Goal: Information Seeking & Learning: Learn about a topic

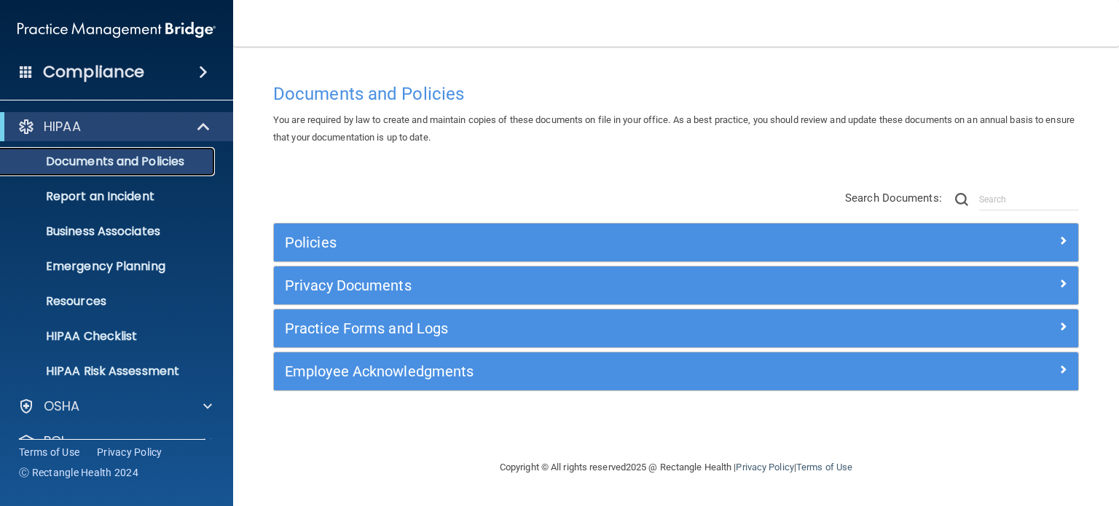
click at [144, 165] on p "Documents and Policies" at bounding box center [108, 161] width 199 height 15
click at [199, 128] on span at bounding box center [205, 126] width 12 height 17
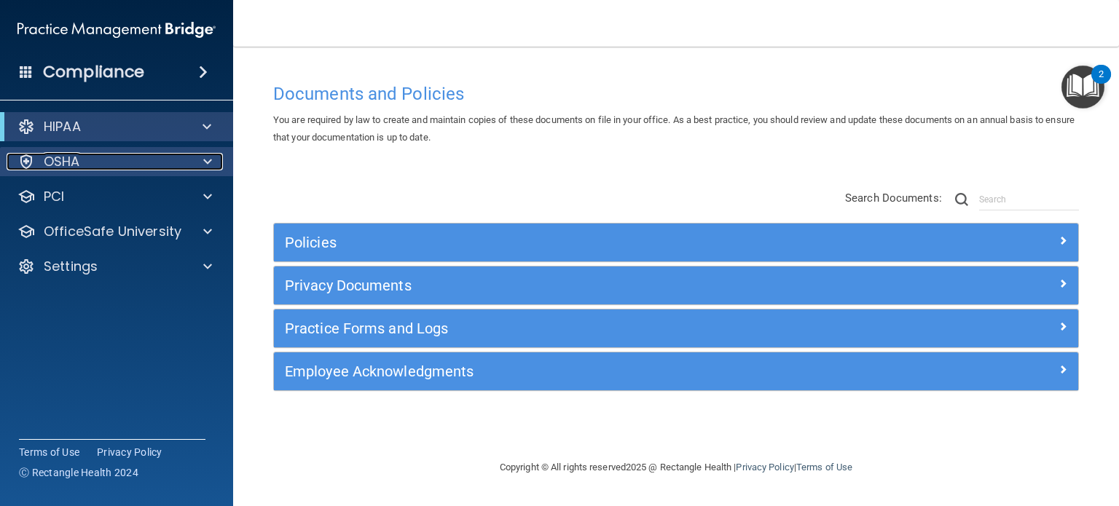
click at [83, 160] on div "OSHA" at bounding box center [97, 161] width 181 height 17
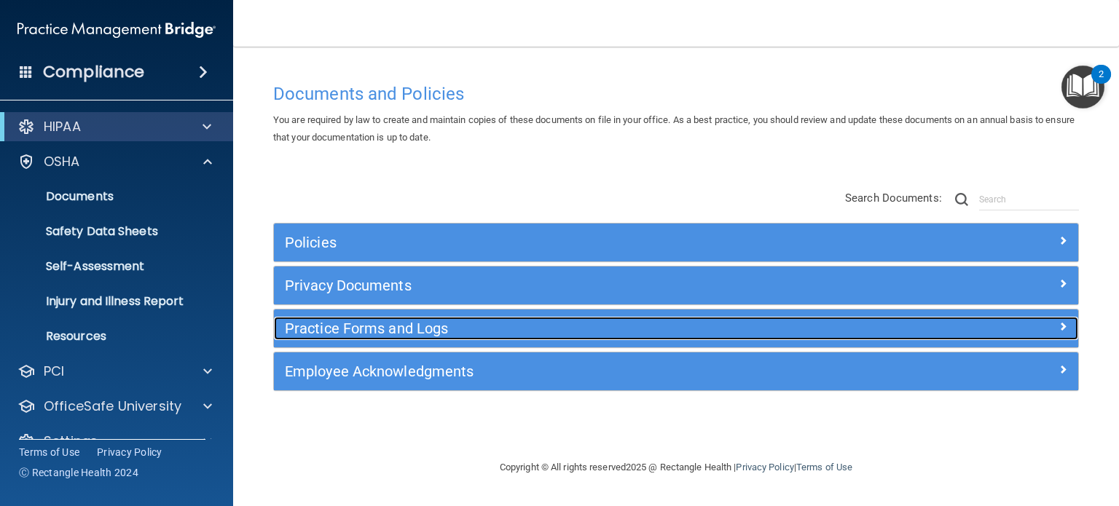
click at [448, 324] on h5 "Practice Forms and Logs" at bounding box center [575, 329] width 581 height 16
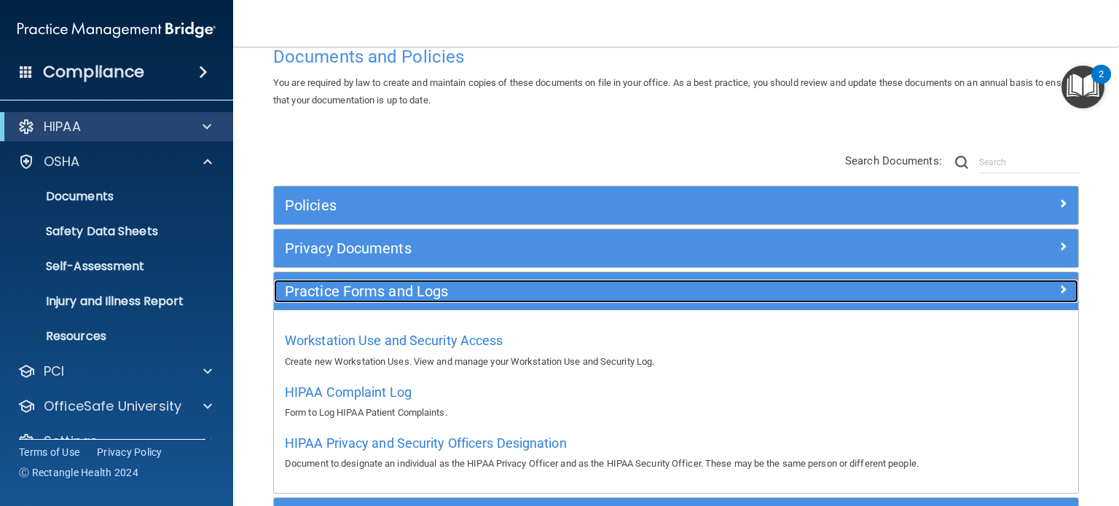
scroll to position [73, 0]
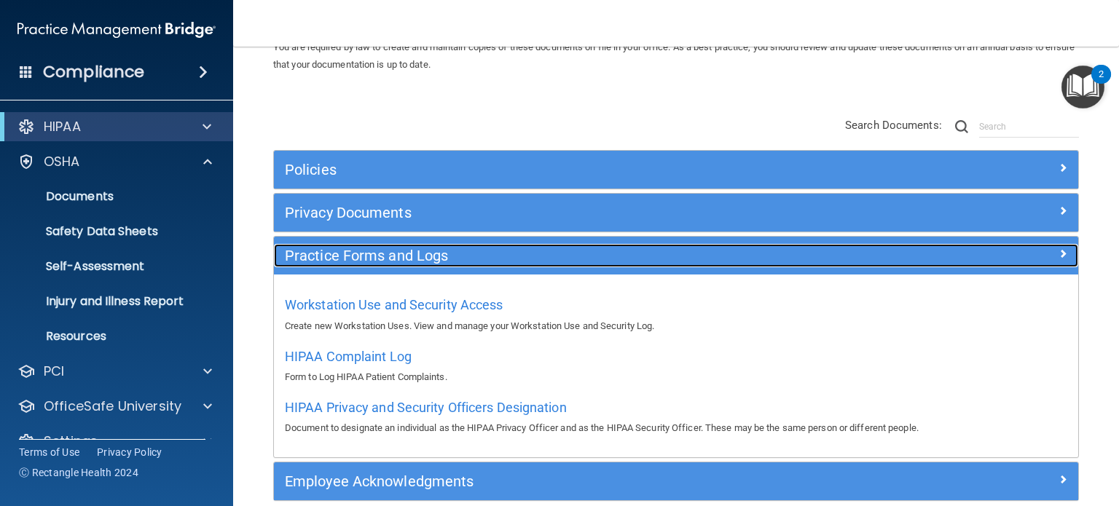
click at [434, 256] on h5 "Practice Forms and Logs" at bounding box center [575, 256] width 581 height 16
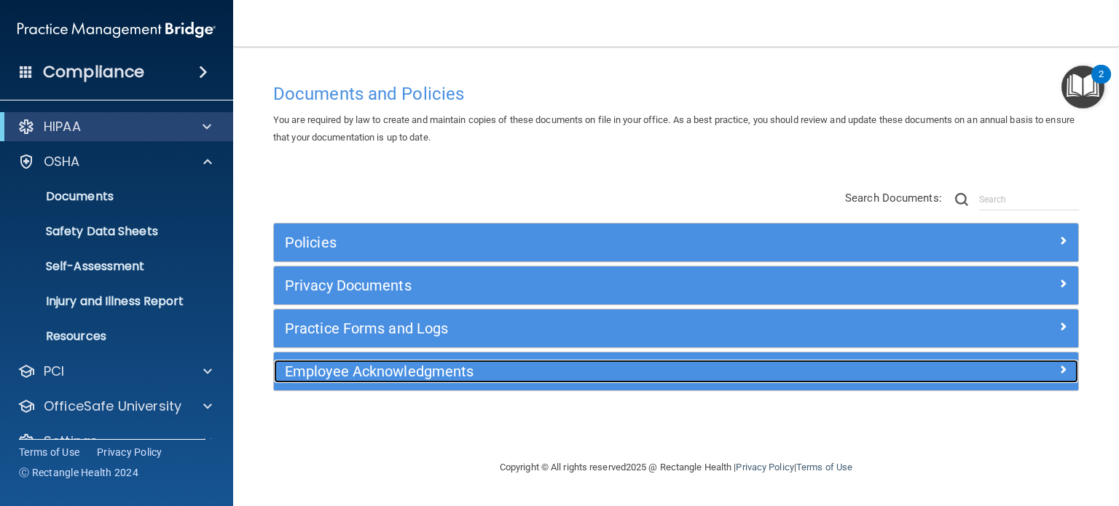
click at [417, 372] on h5 "Employee Acknowledgments" at bounding box center [575, 372] width 581 height 16
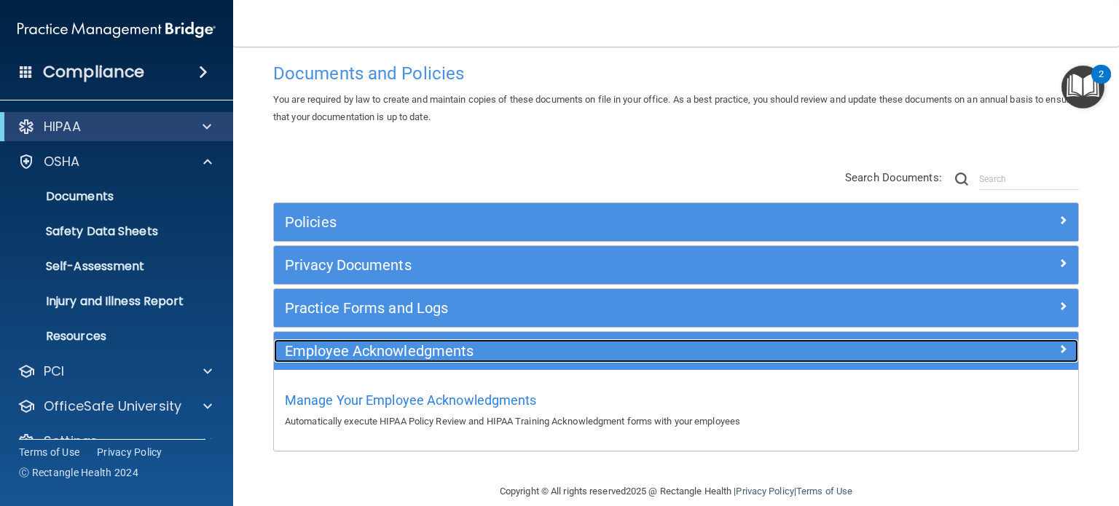
scroll to position [39, 0]
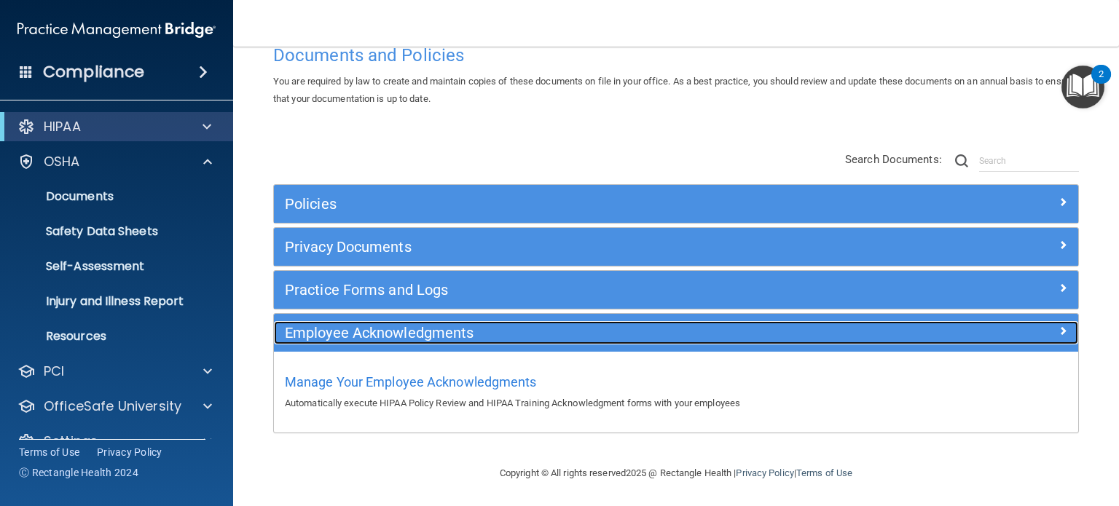
click at [430, 336] on h5 "Employee Acknowledgments" at bounding box center [575, 333] width 581 height 16
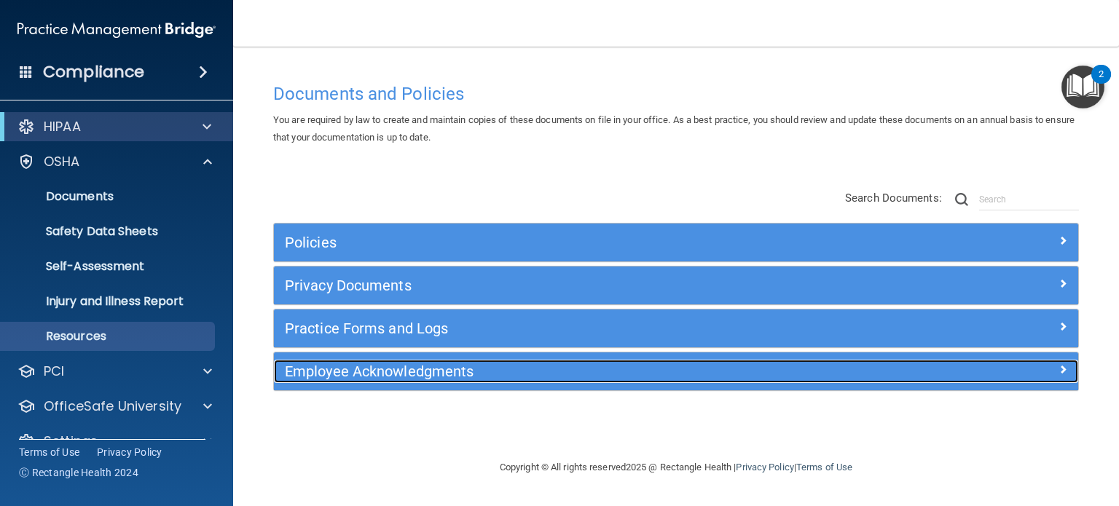
scroll to position [28, 0]
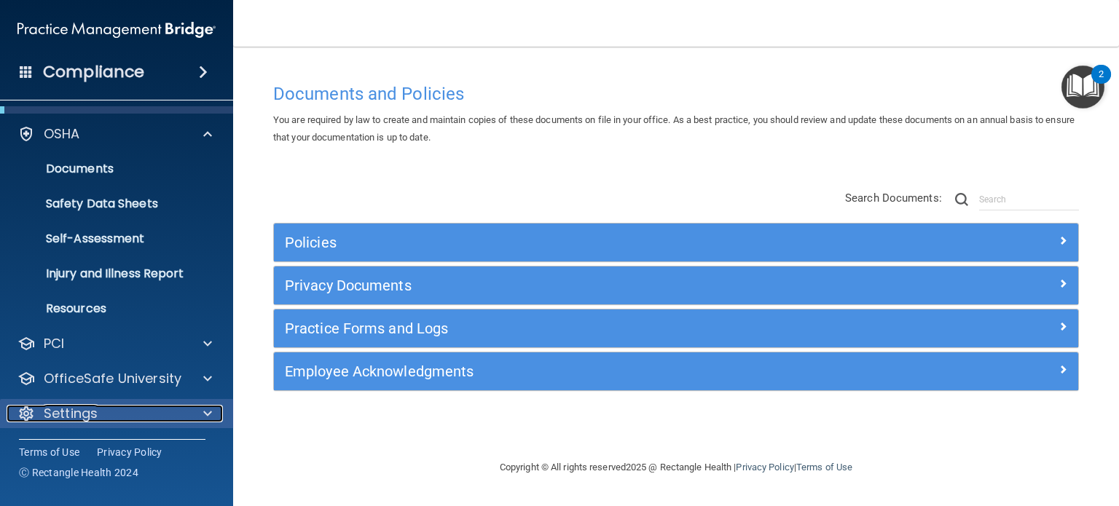
click at [84, 419] on p "Settings" at bounding box center [71, 413] width 54 height 17
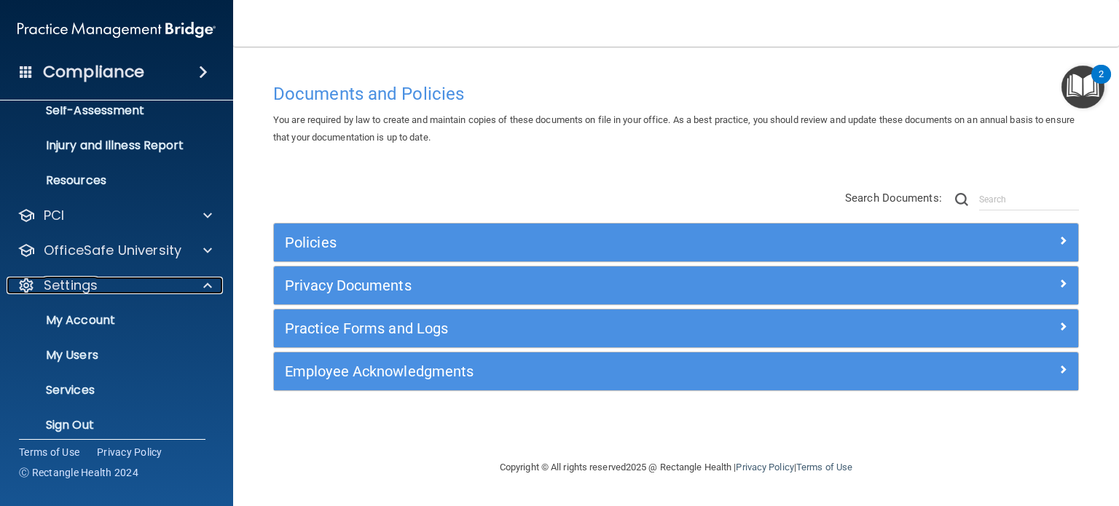
scroll to position [168, 0]
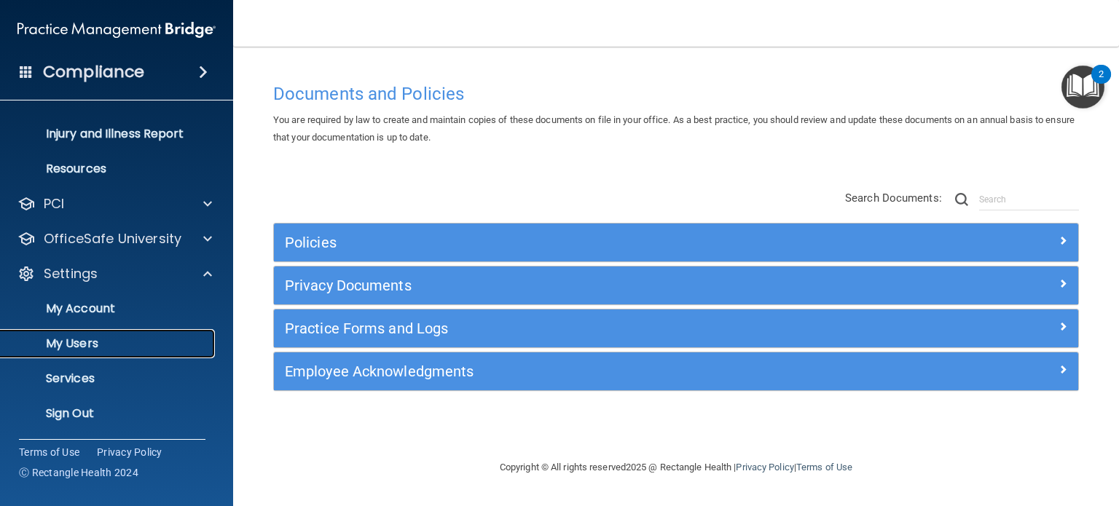
click at [92, 349] on p "My Users" at bounding box center [108, 344] width 199 height 15
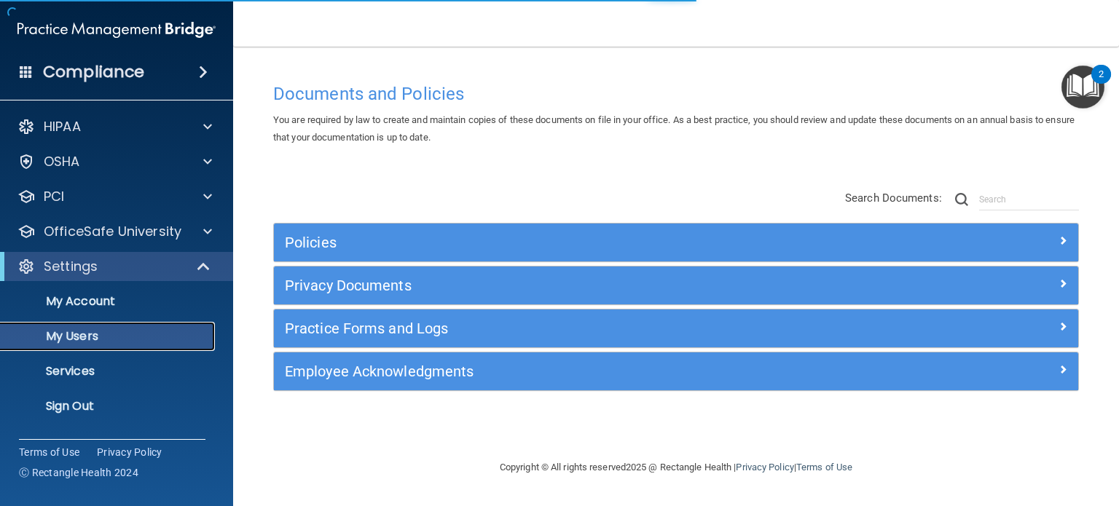
select select "20"
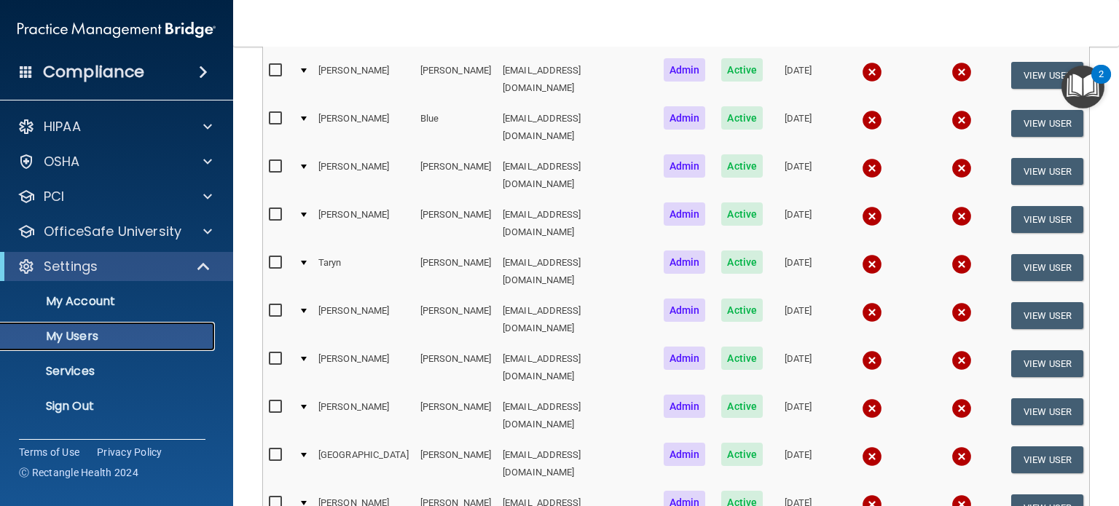
scroll to position [707, 0]
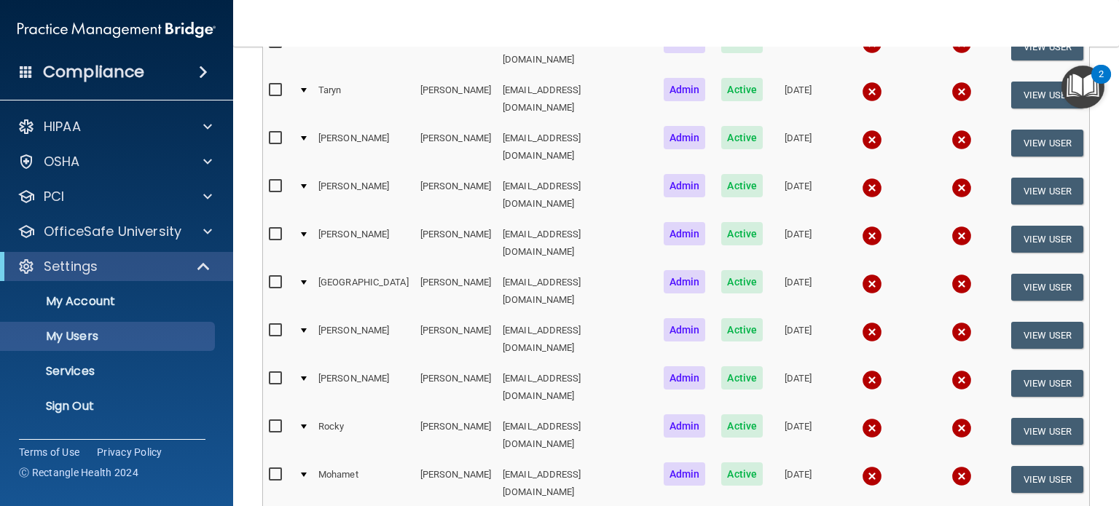
select select "20"
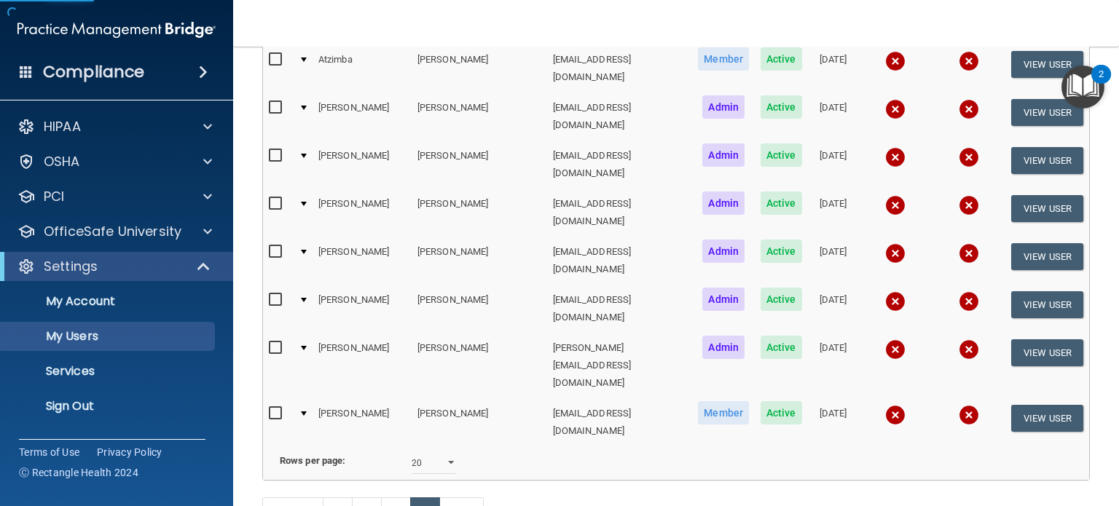
scroll to position [419, 0]
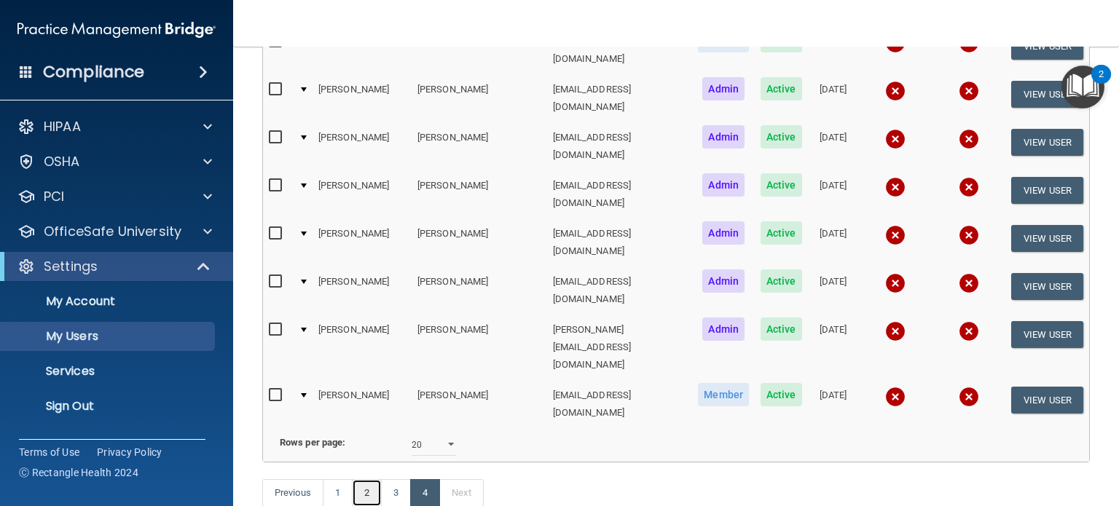
click at [376, 479] on link "2" at bounding box center [367, 493] width 30 height 28
select select "20"
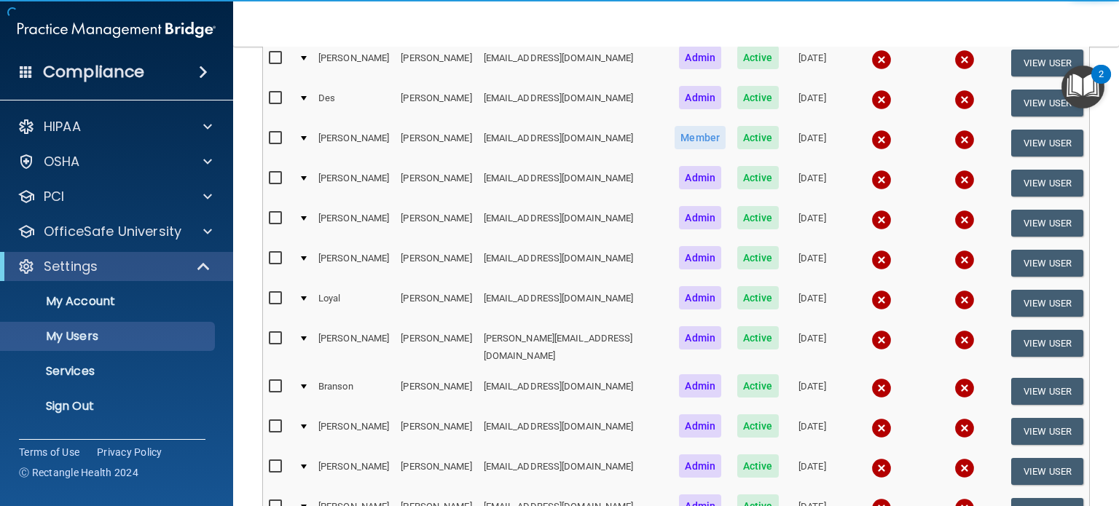
scroll to position [707, 0]
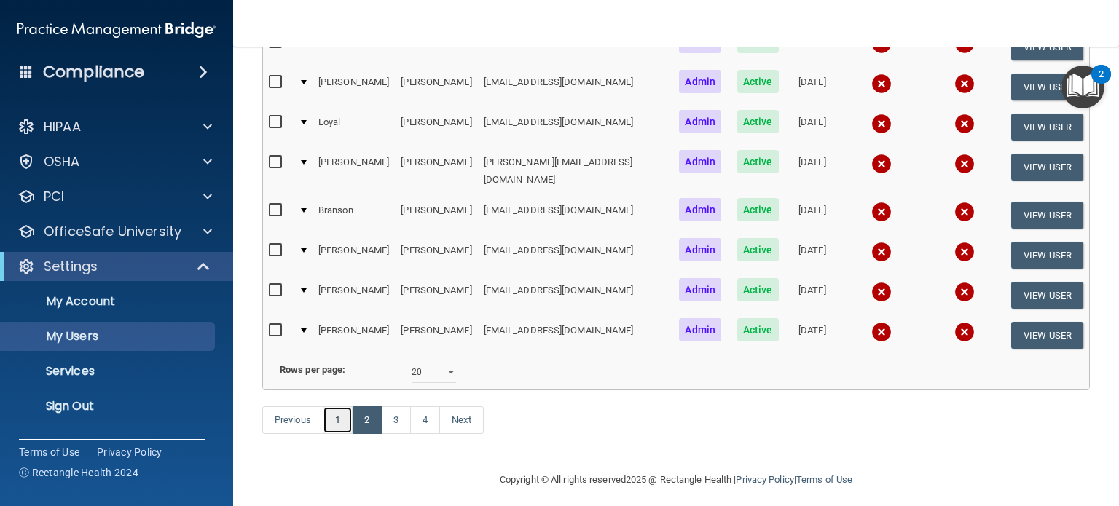
click at [343, 412] on link "1" at bounding box center [338, 421] width 30 height 28
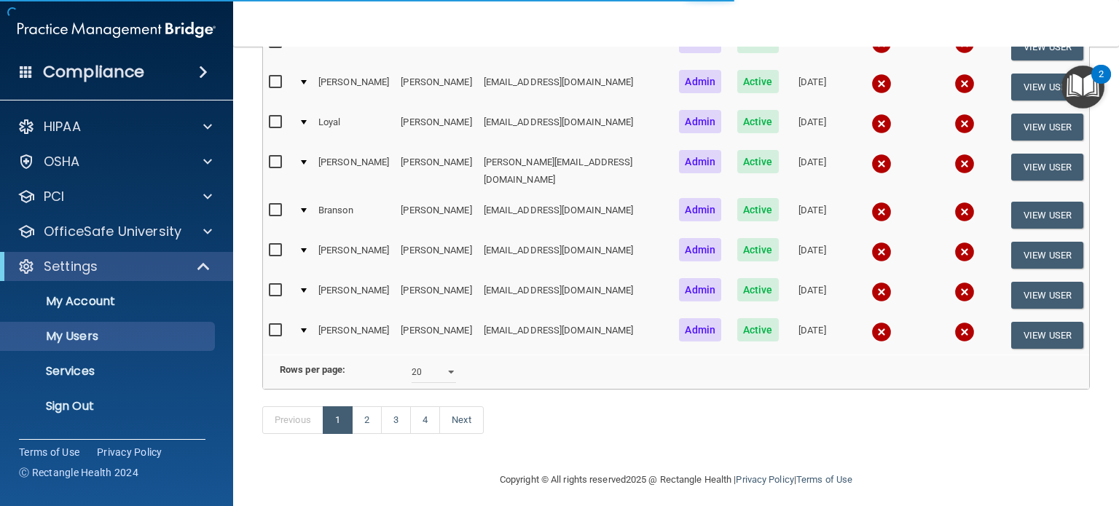
select select "20"
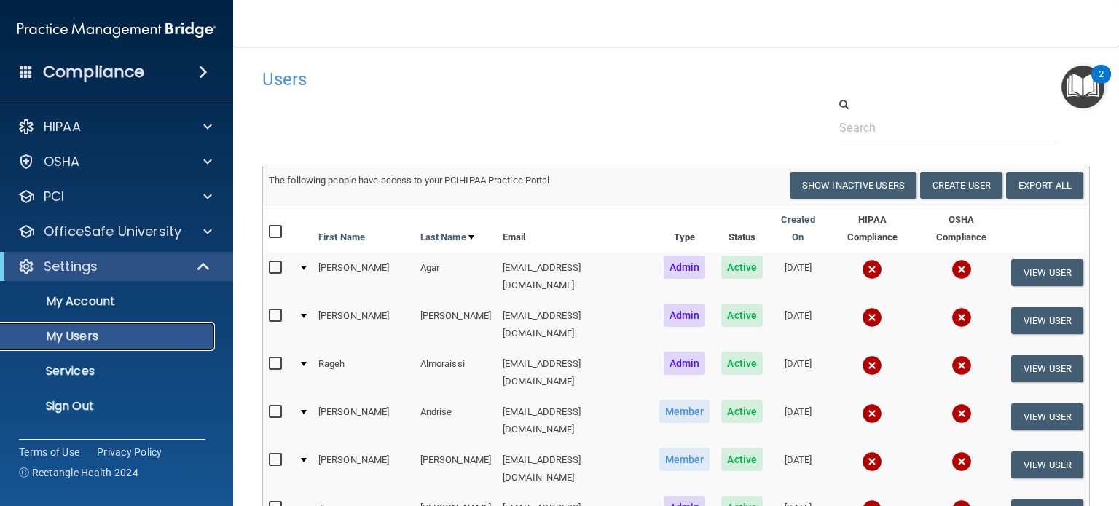
click at [67, 329] on p "My Users" at bounding box center [108, 336] width 199 height 15
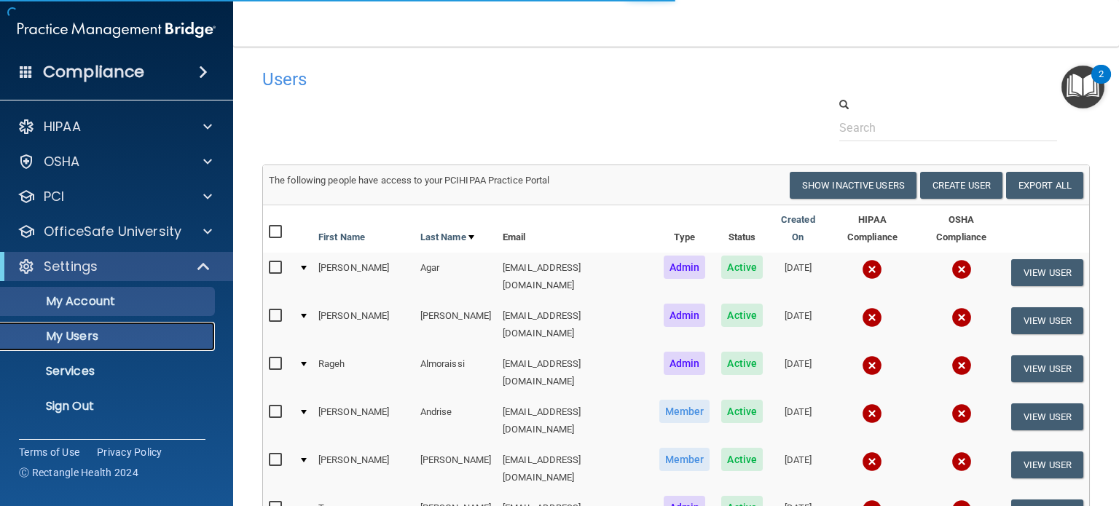
select select "20"
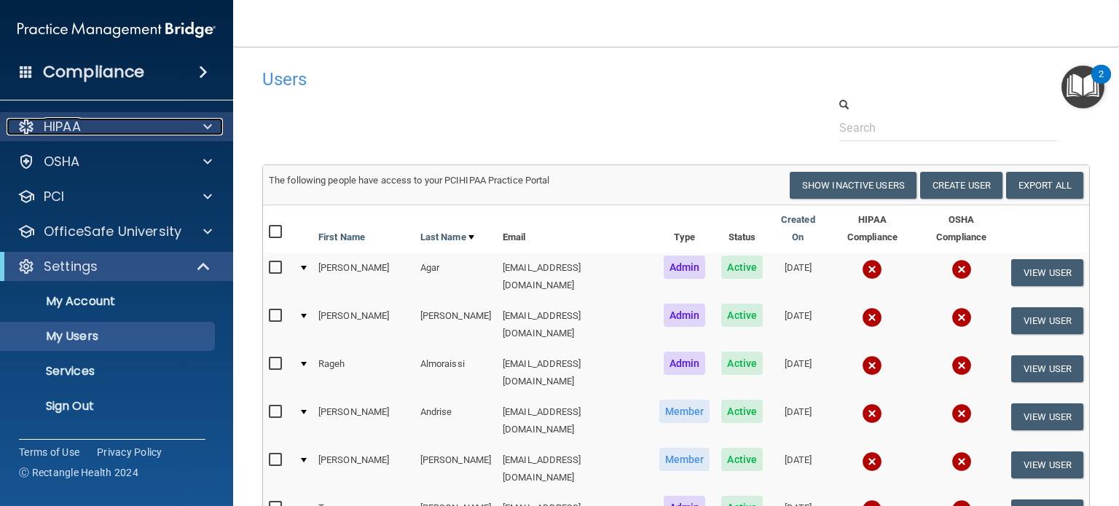
click at [101, 128] on div "HIPAA" at bounding box center [97, 126] width 181 height 17
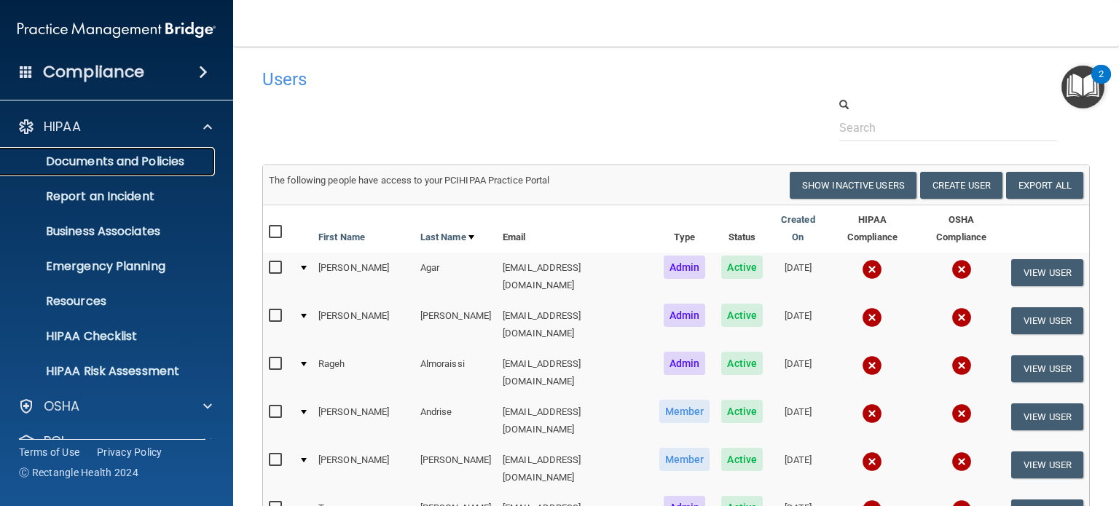
click at [93, 152] on link "Documents and Policies" at bounding box center [100, 161] width 230 height 29
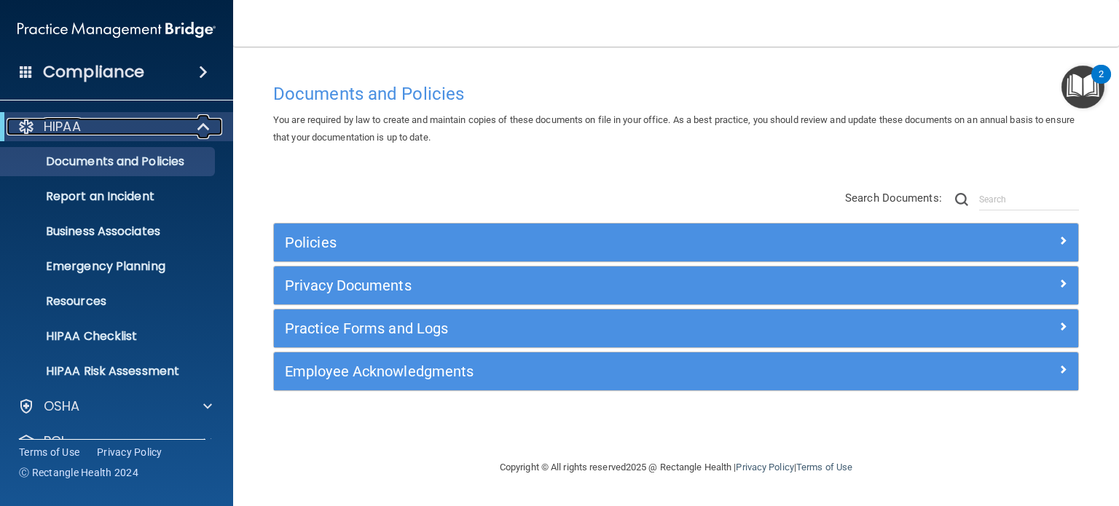
click at [200, 130] on span at bounding box center [205, 126] width 12 height 17
click at [119, 130] on div "HIPAA" at bounding box center [97, 126] width 180 height 17
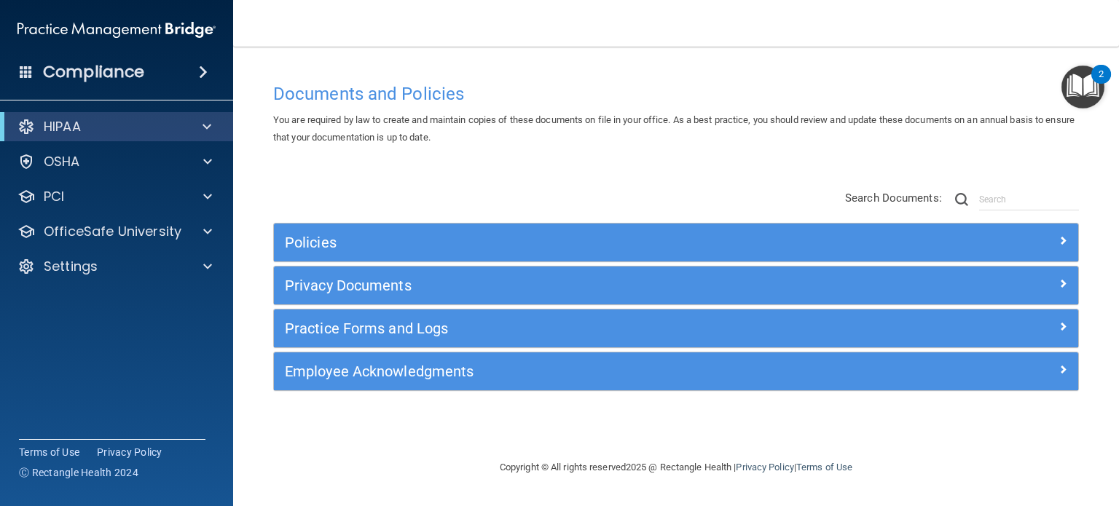
click at [156, 136] on div "HIPAA" at bounding box center [116, 126] width 233 height 29
click at [66, 125] on p "HIPAA" at bounding box center [62, 126] width 37 height 17
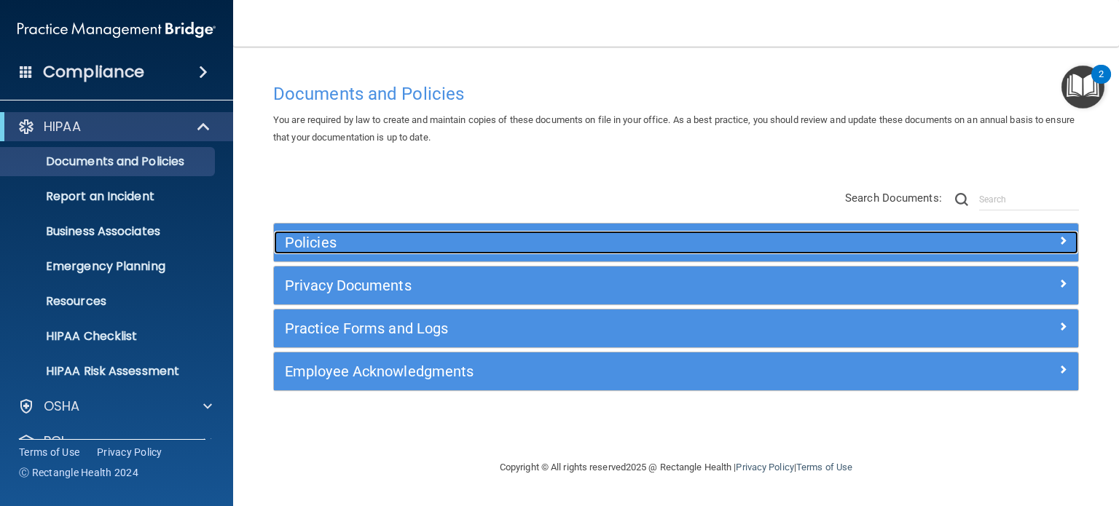
click at [308, 231] on div "Policies" at bounding box center [575, 242] width 603 height 23
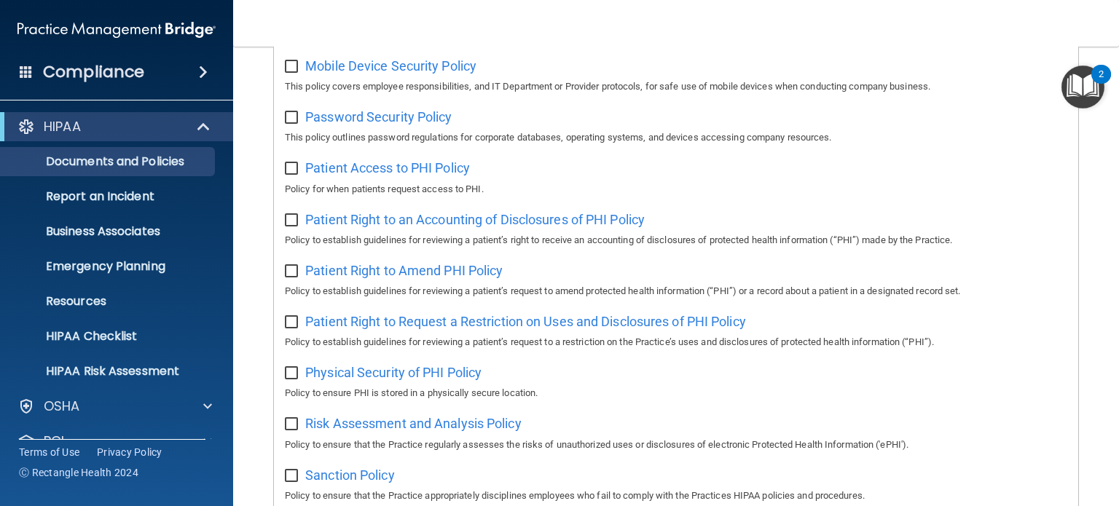
scroll to position [729, 0]
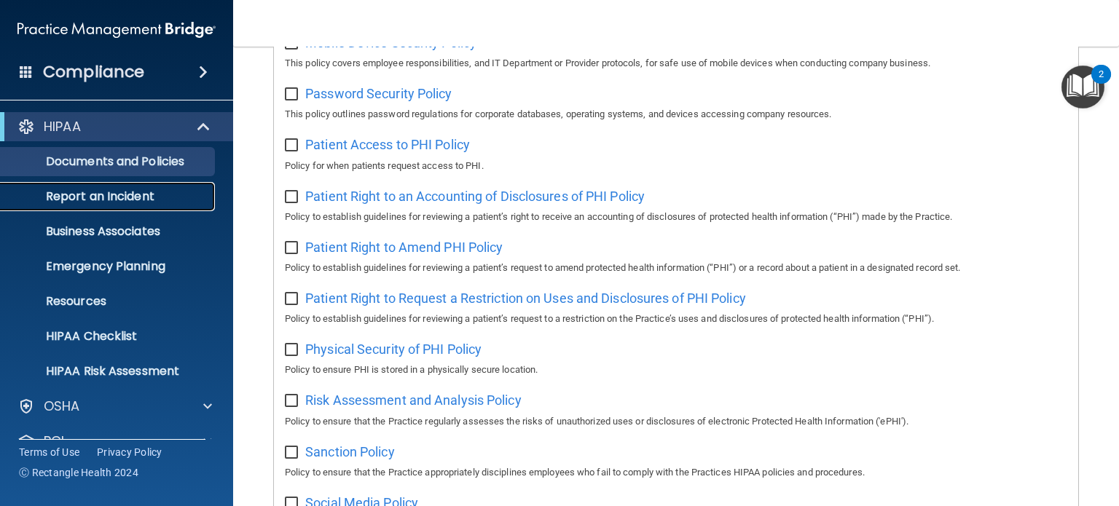
click at [121, 187] on link "Report an Incident" at bounding box center [100, 196] width 230 height 29
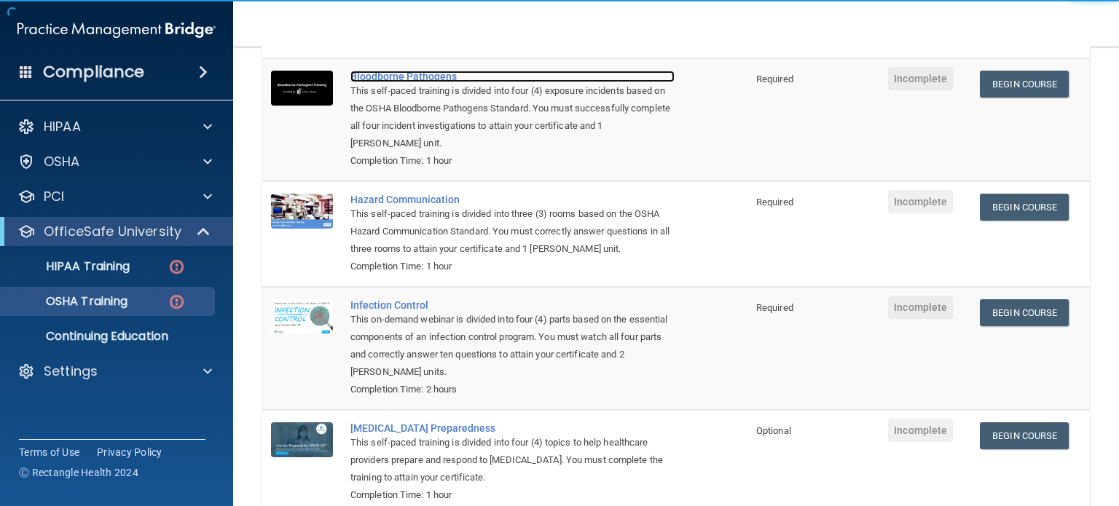
scroll to position [219, 0]
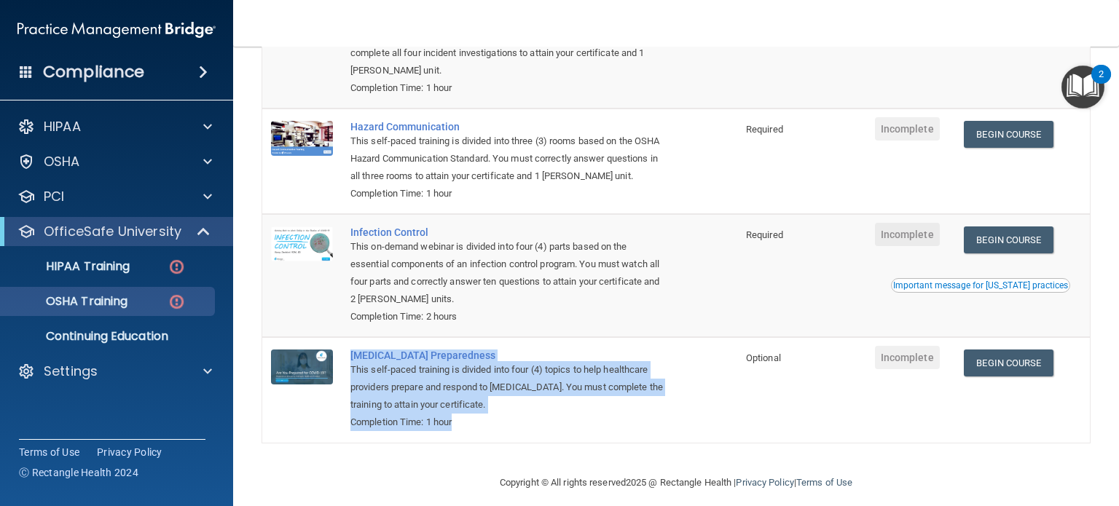
drag, startPoint x: 501, startPoint y: 428, endPoint x: 334, endPoint y: 358, distance: 181.2
click at [334, 358] on tr "[MEDICAL_DATA] Preparedness This self-paced training is divided into four (4) t…" at bounding box center [676, 389] width 828 height 105
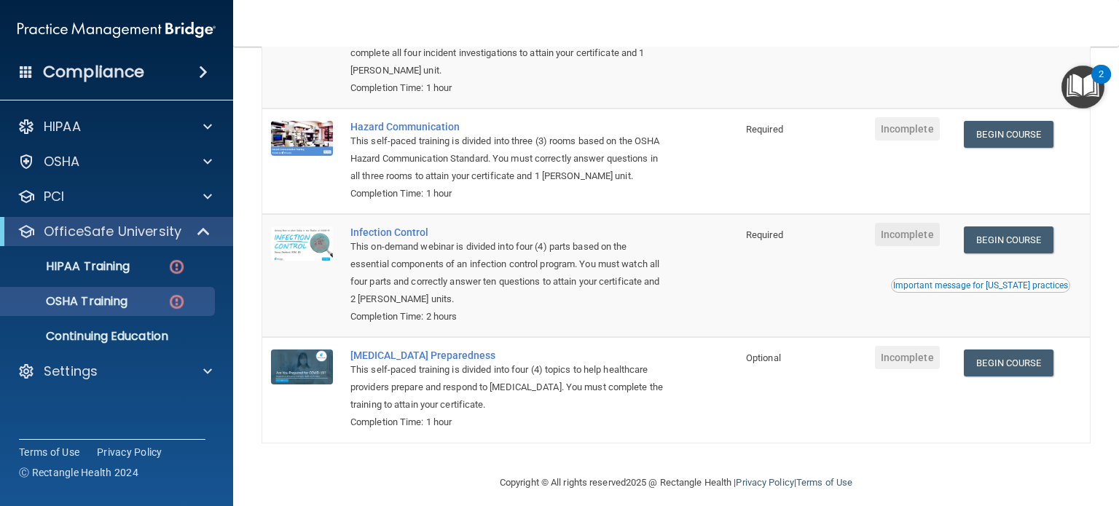
click at [540, 297] on div "This on-demand webinar is divided into four (4) parts based on the essential co…" at bounding box center [508, 273] width 314 height 70
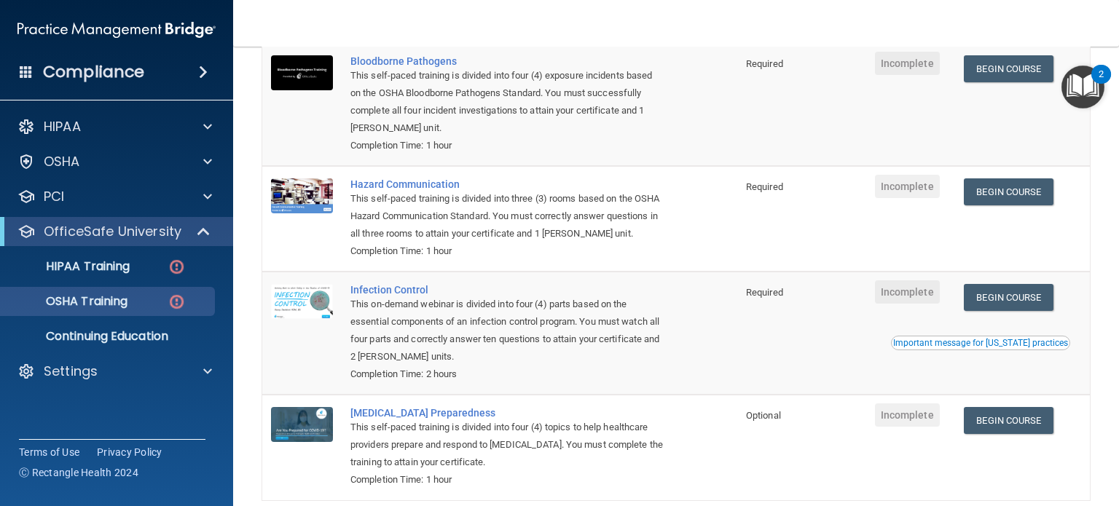
scroll to position [146, 0]
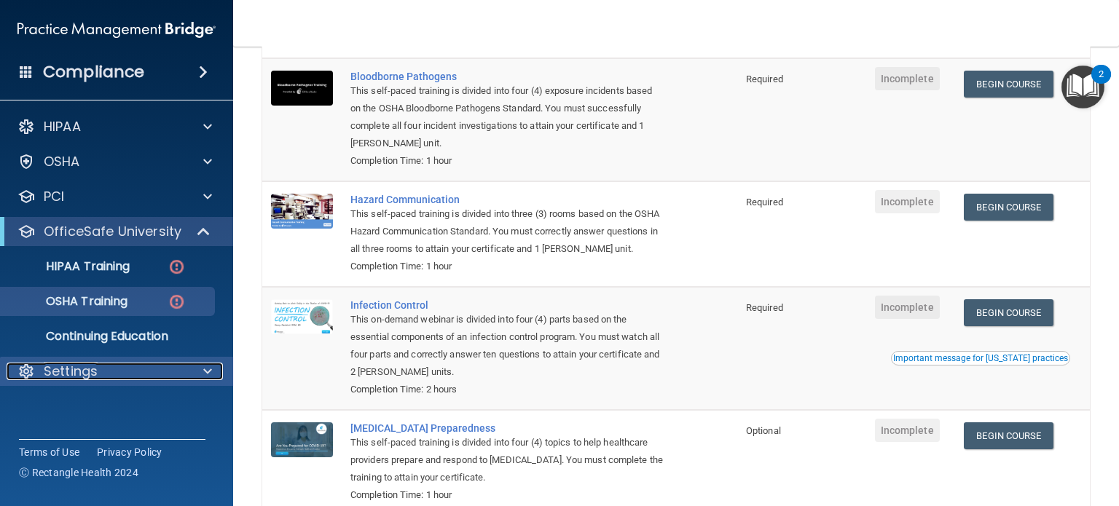
click at [70, 372] on p "Settings" at bounding box center [71, 371] width 54 height 17
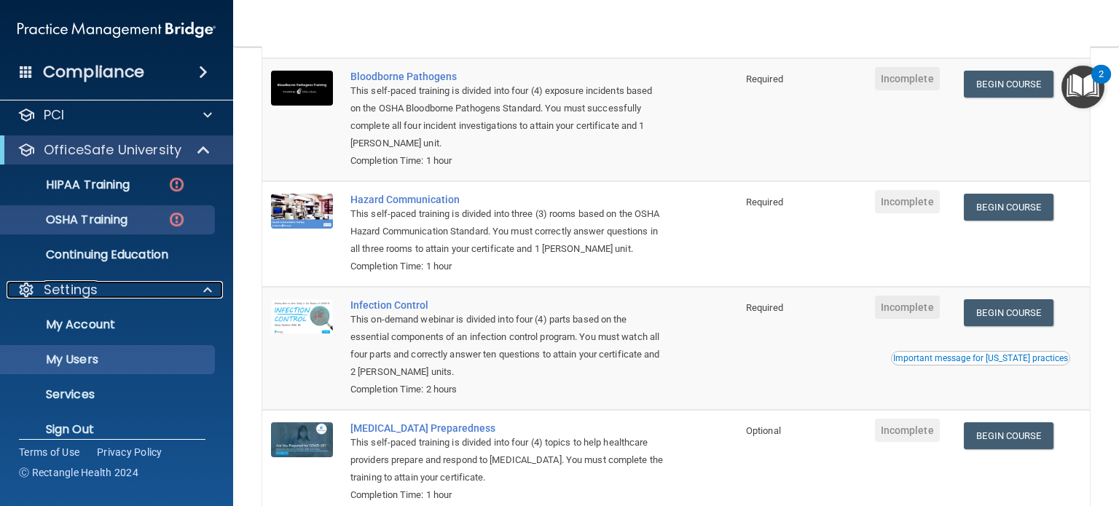
scroll to position [98, 0]
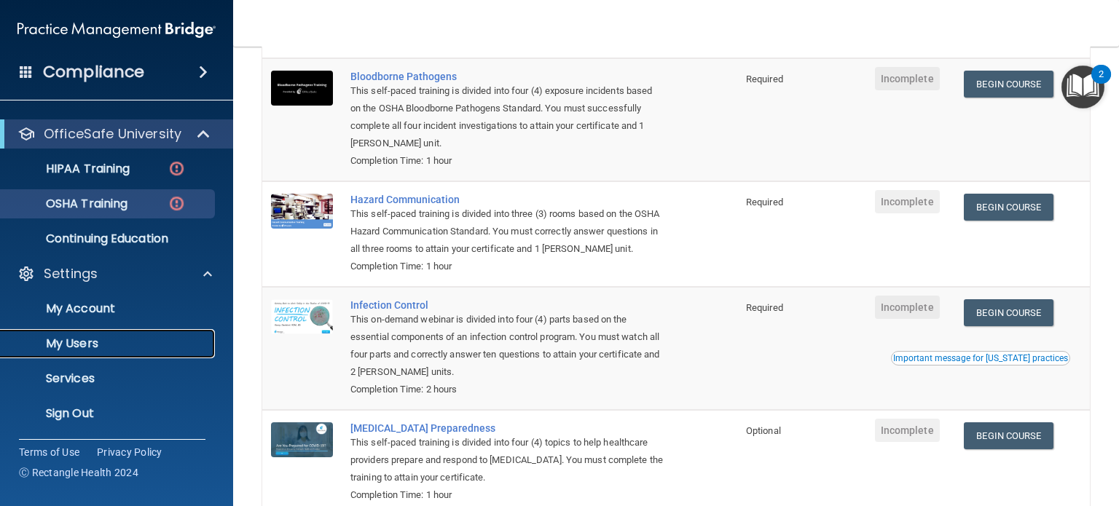
click at [98, 352] on link "My Users" at bounding box center [100, 343] width 230 height 29
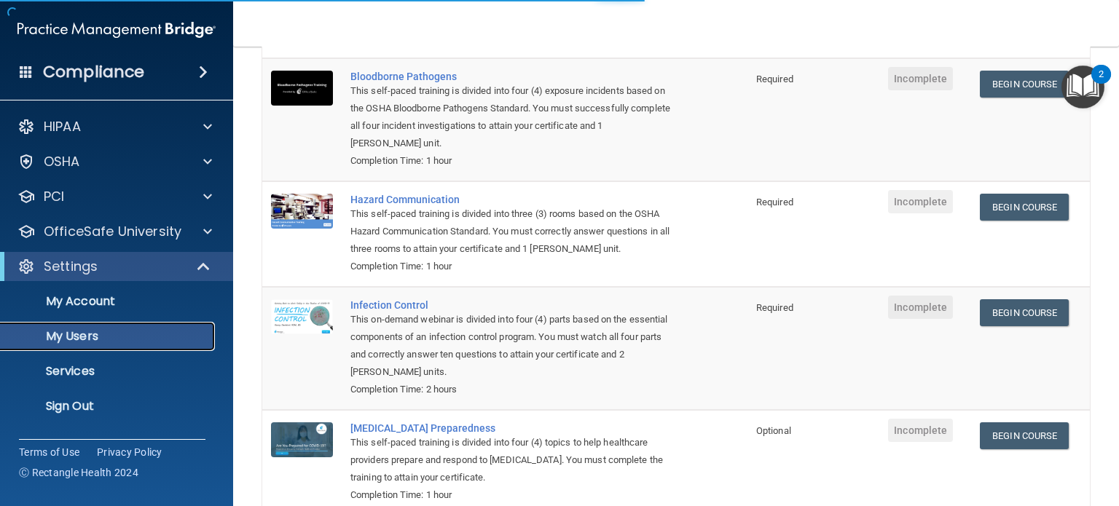
select select "20"
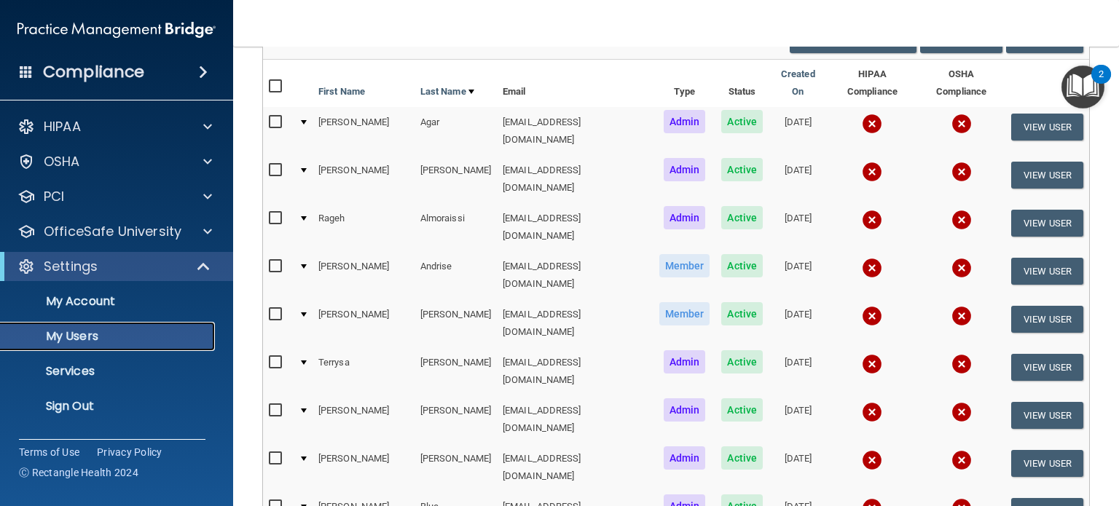
scroll to position [73, 0]
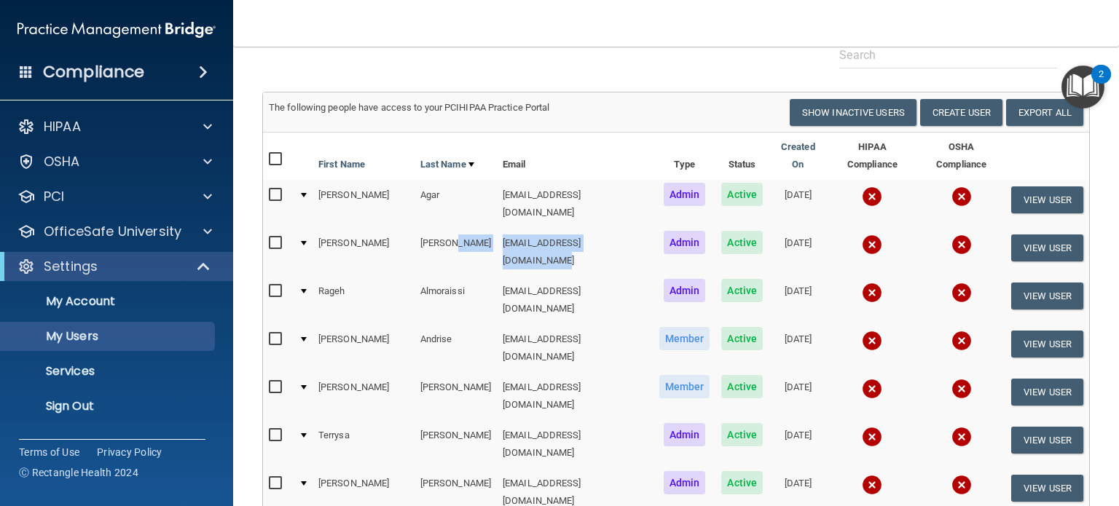
drag, startPoint x: 598, startPoint y: 223, endPoint x: 440, endPoint y: 216, distance: 158.3
click at [440, 228] on tr "[PERSON_NAME] [EMAIL_ADDRESS][DOMAIN_NAME] Admin Active [DATE] View User" at bounding box center [676, 252] width 826 height 48
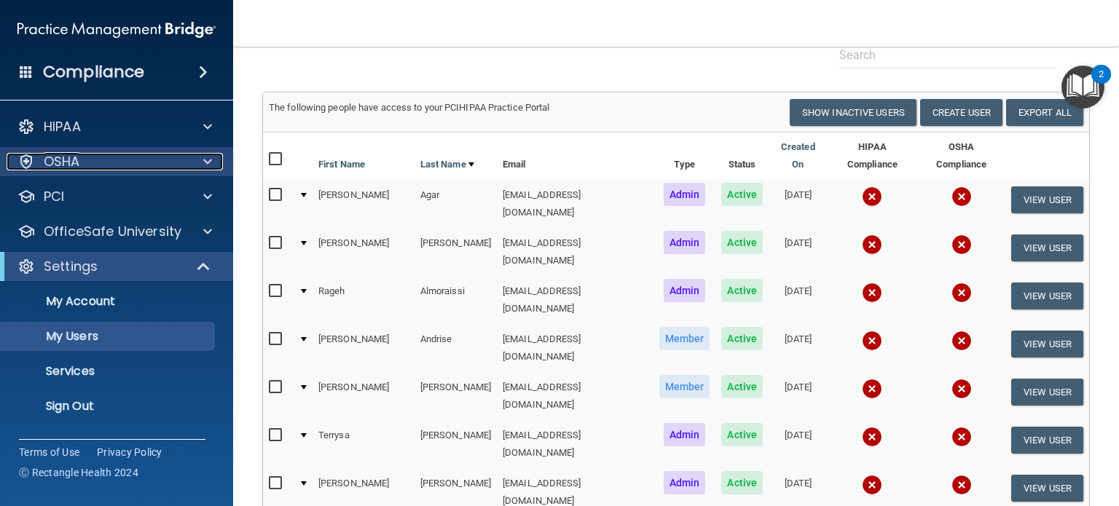
click at [82, 160] on div "OSHA" at bounding box center [97, 161] width 181 height 17
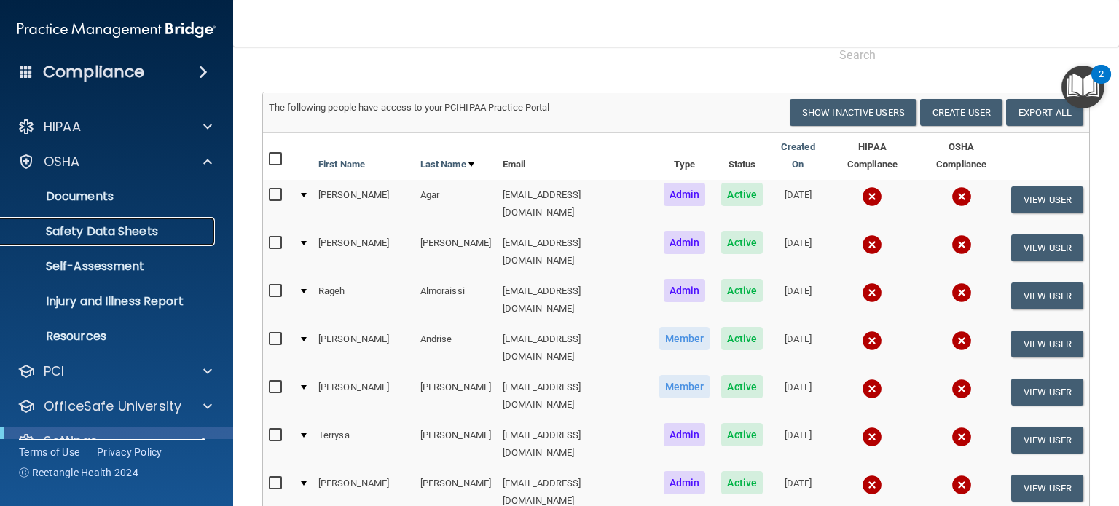
click at [106, 230] on p "Safety Data Sheets" at bounding box center [108, 231] width 199 height 15
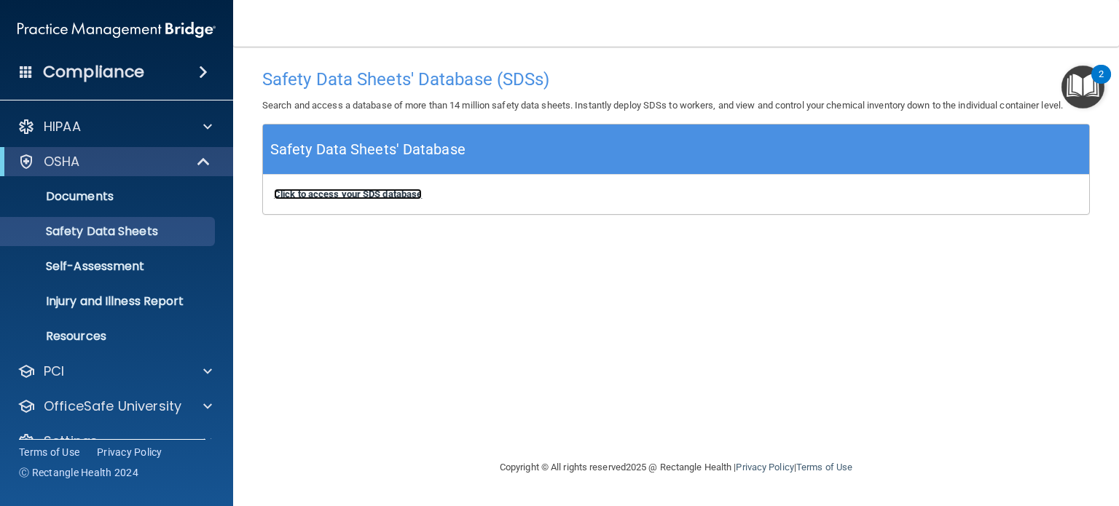
click at [384, 194] on b "Click to access your SDS database" at bounding box center [348, 194] width 148 height 11
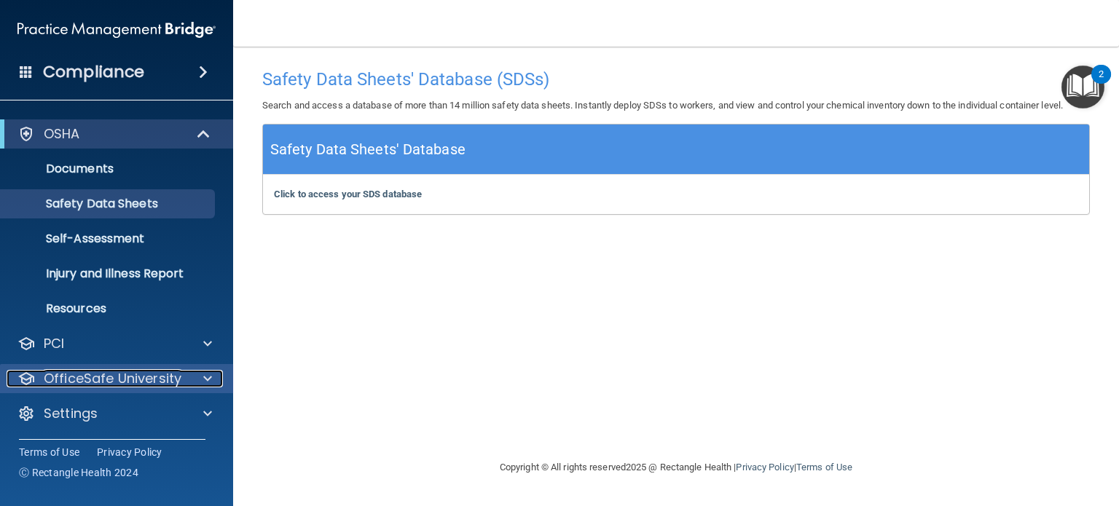
click at [101, 385] on p "OfficeSafe University" at bounding box center [113, 378] width 138 height 17
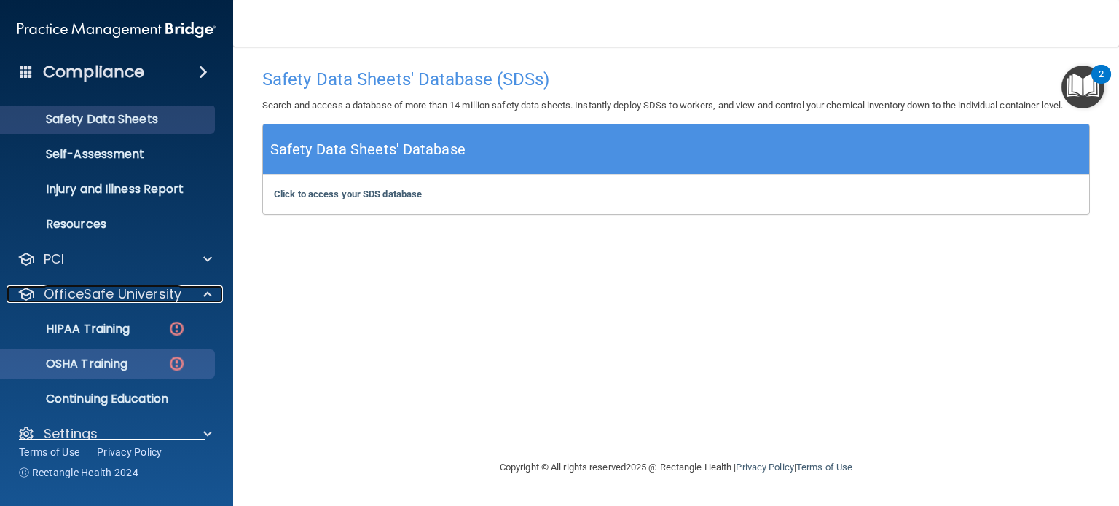
scroll to position [133, 0]
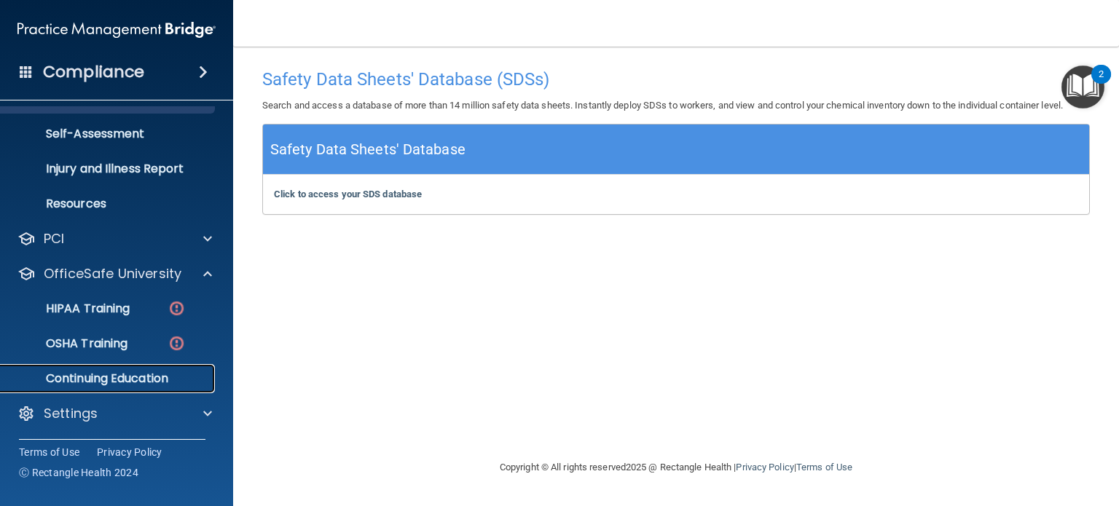
click at [121, 381] on p "Continuing Education" at bounding box center [108, 379] width 199 height 15
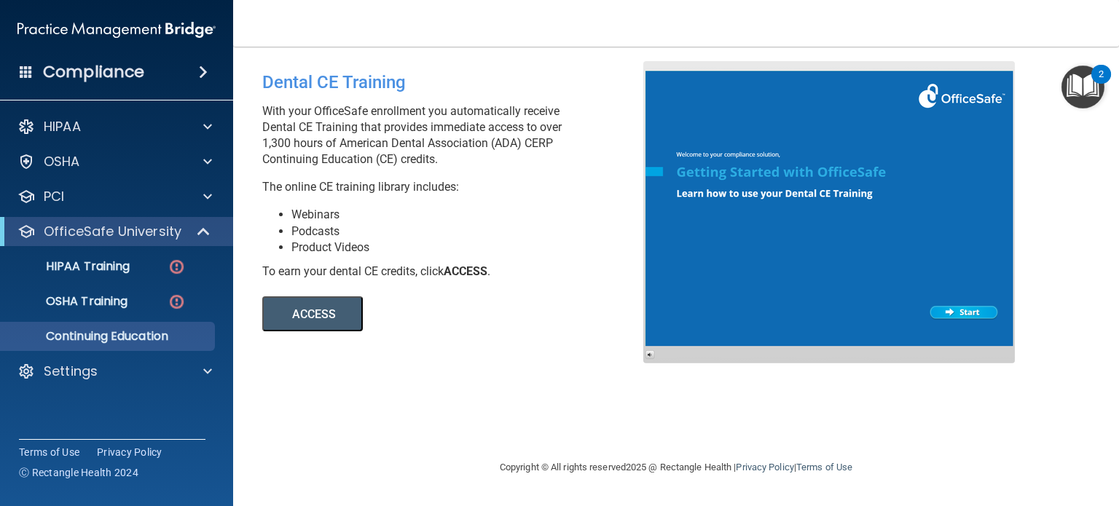
drag, startPoint x: 458, startPoint y: 165, endPoint x: 270, endPoint y: 154, distance: 188.4
click at [270, 154] on p "With your OfficeSafe enrollment you automatically receive Dental CE Training th…" at bounding box center [458, 135] width 392 height 64
click at [481, 212] on li "Webinars" at bounding box center [472, 215] width 363 height 16
drag, startPoint x: 259, startPoint y: 144, endPoint x: 511, endPoint y: 142, distance: 252.1
click at [511, 142] on div "Dental CE Training With your OfficeSafe enrollment you automatically receive De…" at bounding box center [458, 196] width 414 height 270
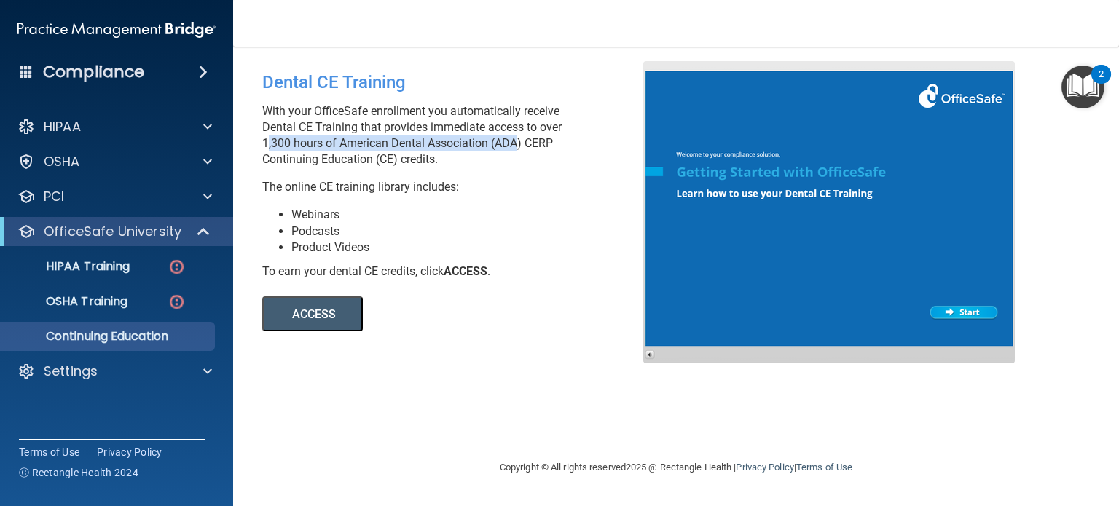
click at [490, 143] on p "With your OfficeSafe enrollment you automatically receive Dental CE Training th…" at bounding box center [458, 135] width 392 height 64
drag, startPoint x: 496, startPoint y: 142, endPoint x: 522, endPoint y: 142, distance: 27.0
click at [522, 142] on p "With your OfficeSafe enrollment you automatically receive Dental CE Training th…" at bounding box center [458, 135] width 392 height 64
drag, startPoint x: 528, startPoint y: 141, endPoint x: 563, endPoint y: 166, distance: 43.3
click at [563, 166] on p "With your OfficeSafe enrollment you automatically receive Dental CE Training th…" at bounding box center [458, 135] width 392 height 64
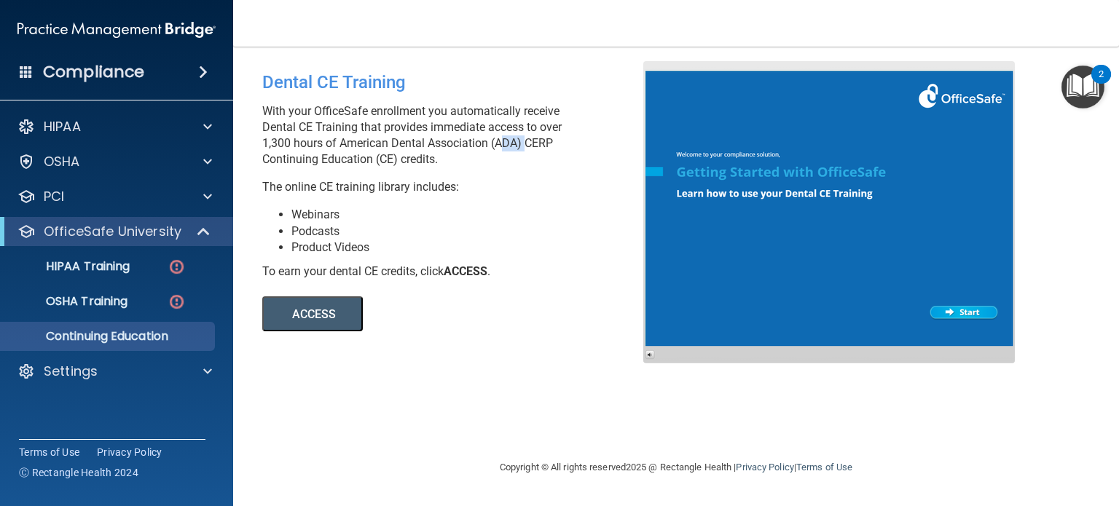
click at [522, 160] on p "With your OfficeSafe enrollment you automatically receive Dental CE Training th…" at bounding box center [458, 135] width 392 height 64
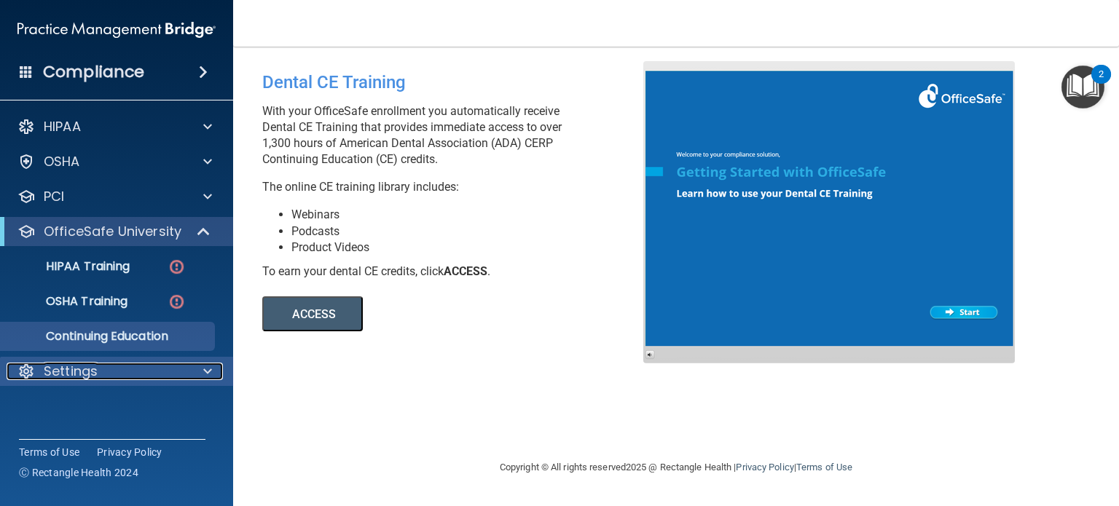
click at [87, 375] on p "Settings" at bounding box center [71, 371] width 54 height 17
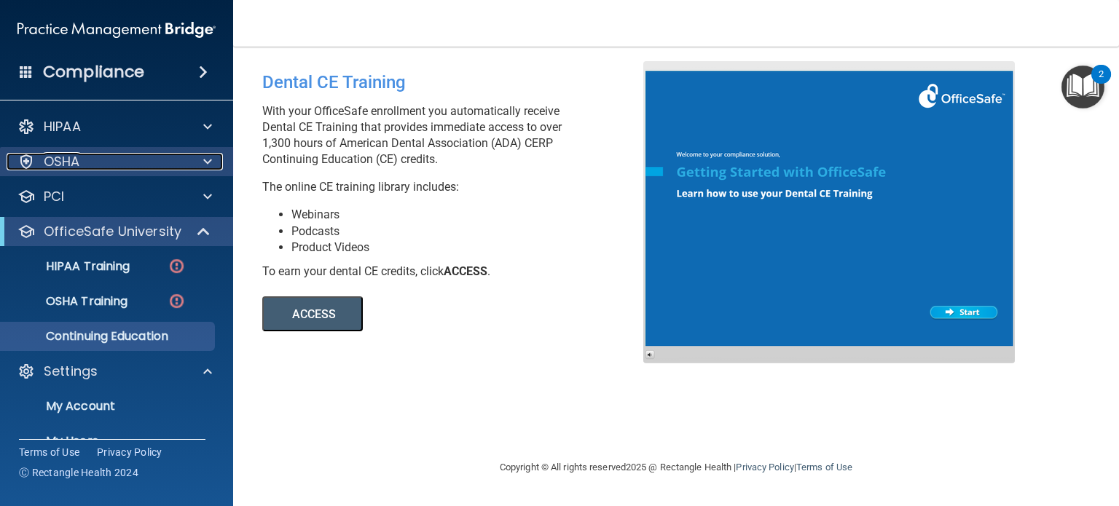
click at [99, 167] on div "OSHA" at bounding box center [97, 161] width 181 height 17
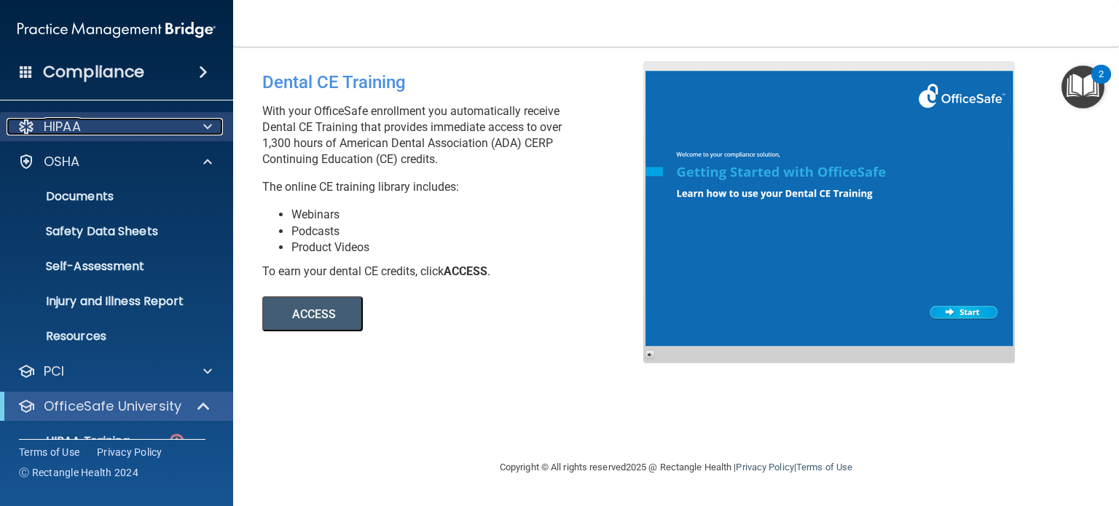
click at [95, 132] on div "HIPAA" at bounding box center [97, 126] width 181 height 17
